Goal: Browse casually: Explore the website without a specific task or goal

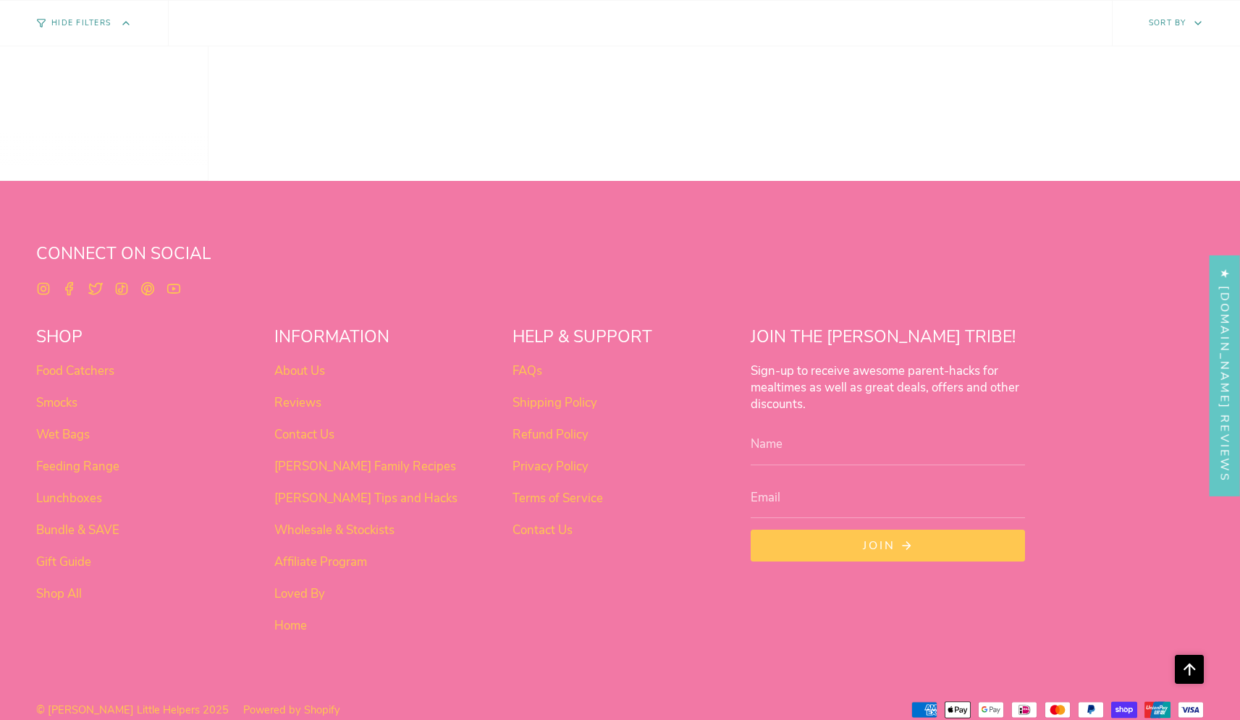
scroll to position [1200, 0]
